Goal: Task Accomplishment & Management: Use online tool/utility

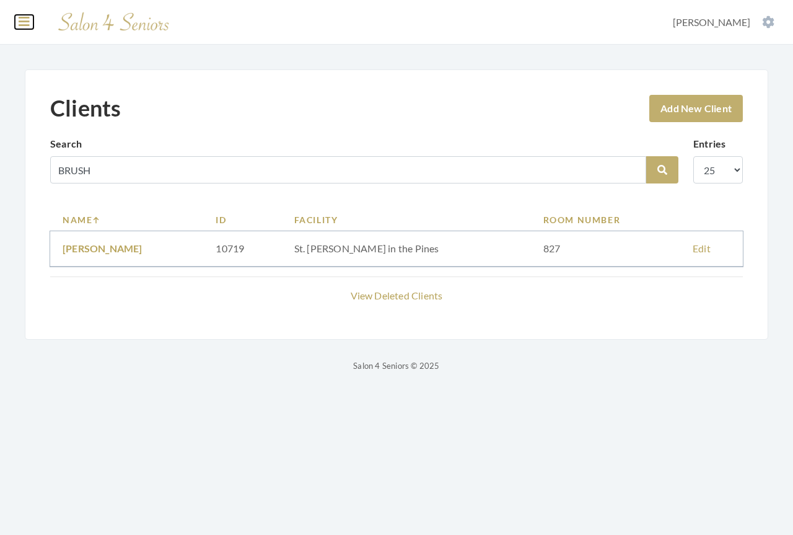
click at [24, 23] on icon at bounding box center [24, 21] width 11 height 12
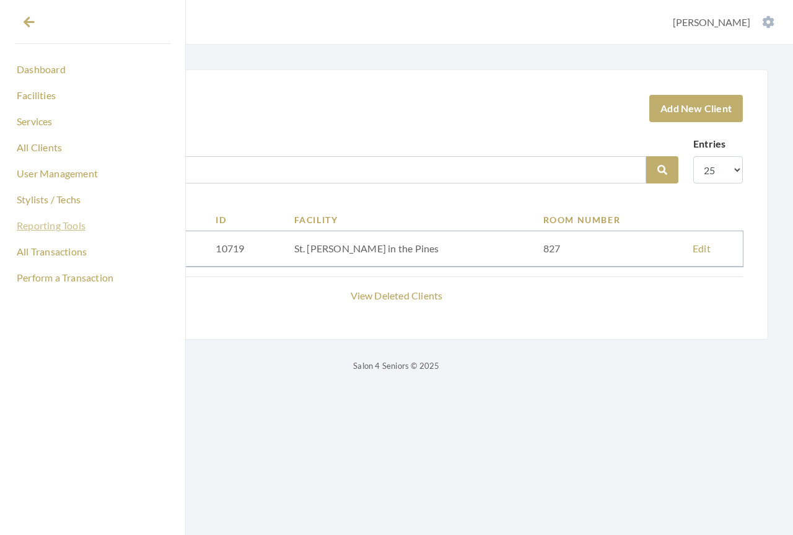
click at [47, 226] on link "Reporting Tools" at bounding box center [93, 225] width 156 height 21
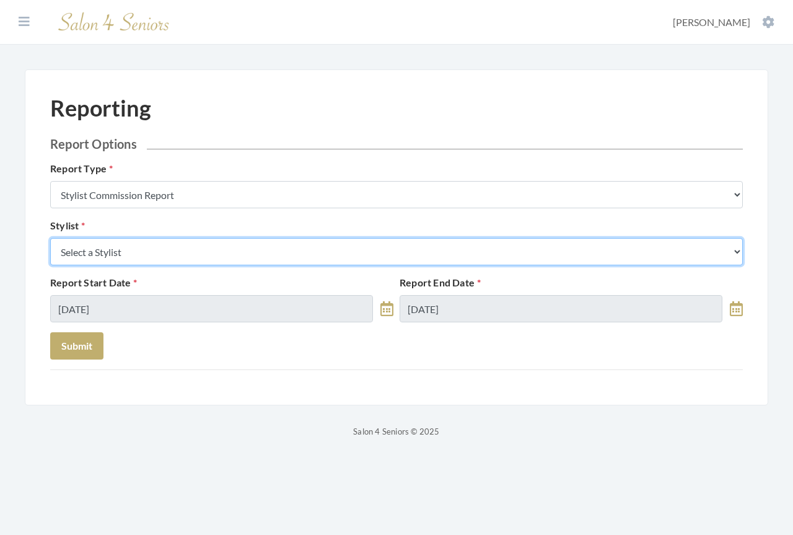
click at [205, 247] on select "Select a Stylist [PERSON_NAME] [PERSON_NAME] [PERSON_NAME] [PERSON_NAME] [PERSO…" at bounding box center [396, 251] width 693 height 27
select select "24"
click at [50, 238] on select "Select a Stylist [PERSON_NAME] [PERSON_NAME] [PERSON_NAME] [PERSON_NAME] [PERSO…" at bounding box center [396, 251] width 693 height 27
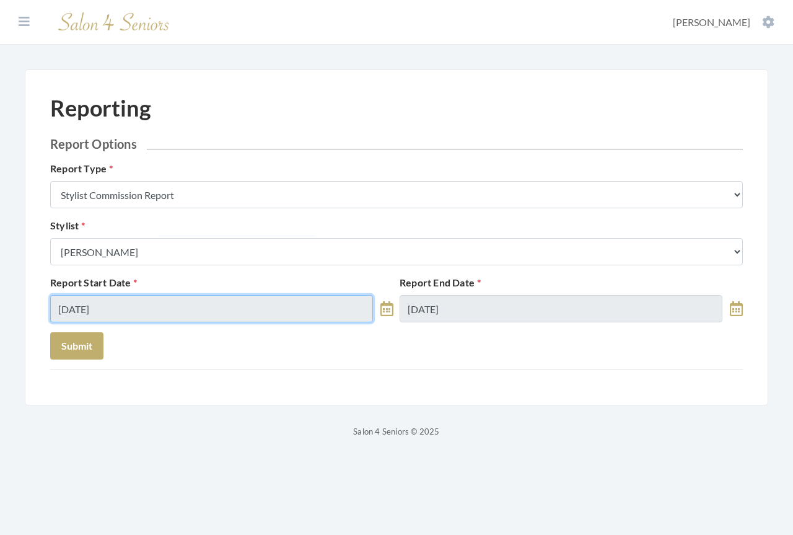
click at [159, 306] on input "[DATE]" at bounding box center [211, 308] width 323 height 27
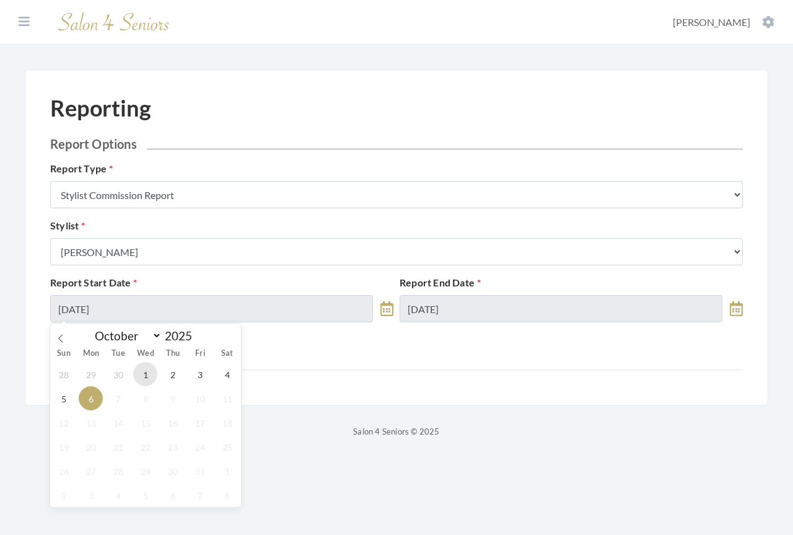
click at [146, 376] on span "1" at bounding box center [145, 374] width 24 height 24
type input "[DATE]"
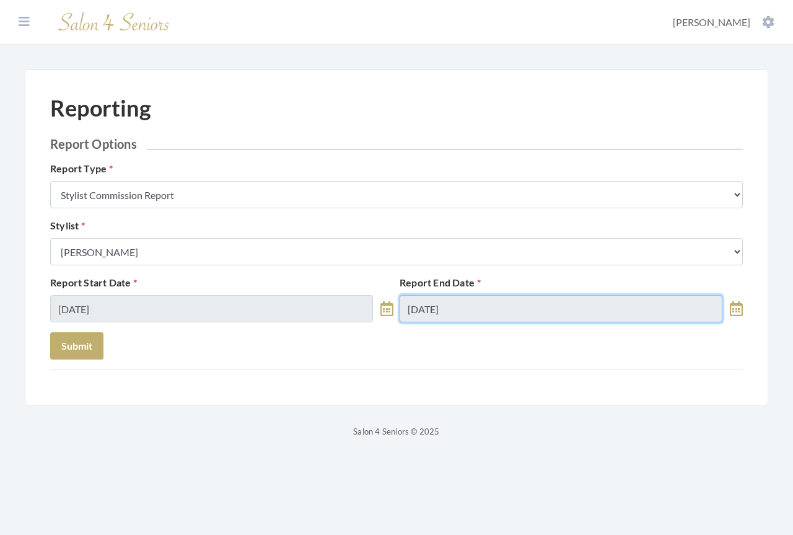
click at [475, 308] on input "[DATE]" at bounding box center [561, 308] width 323 height 27
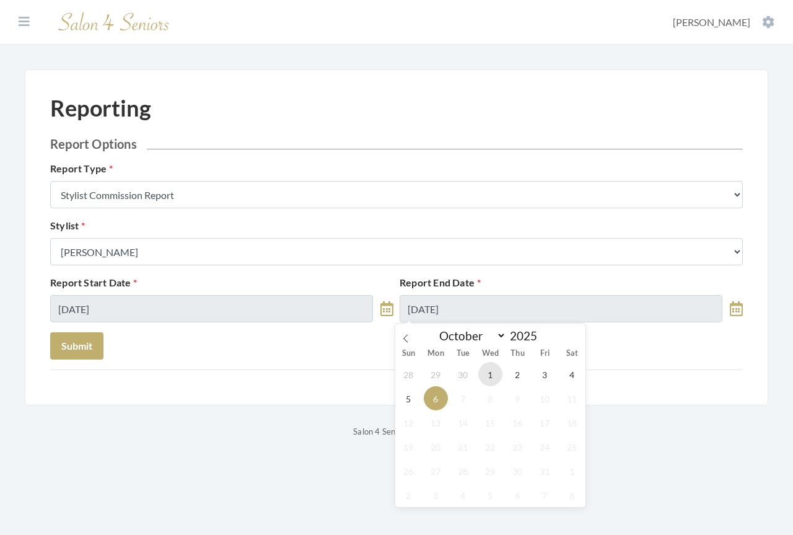
click at [492, 378] on span "1" at bounding box center [491, 374] width 24 height 24
type input "[DATE]"
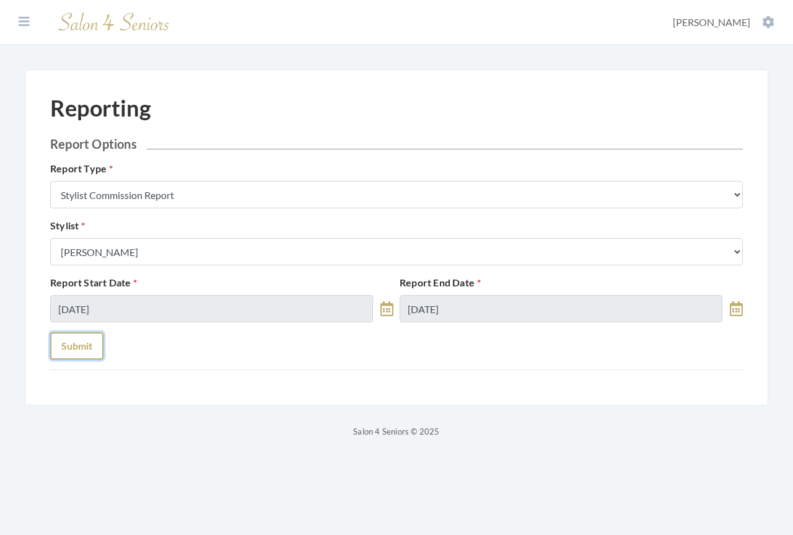
click at [84, 346] on button "Submit" at bounding box center [76, 345] width 53 height 27
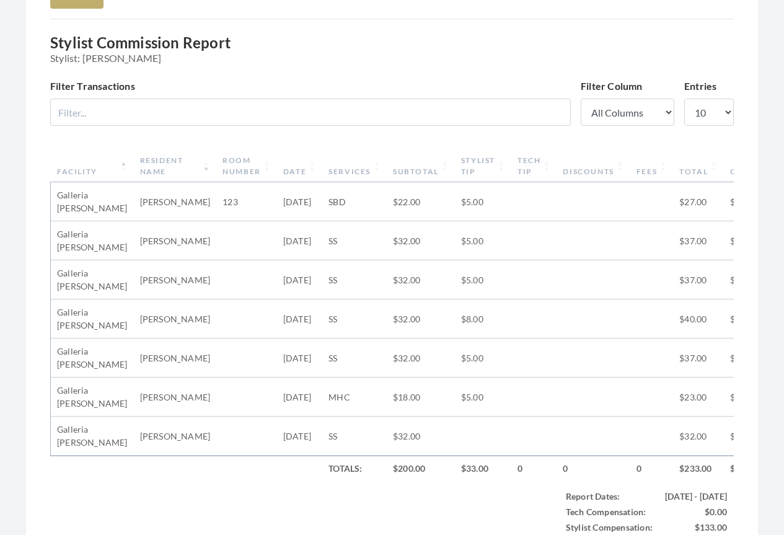
scroll to position [682, 0]
